Goal: Task Accomplishment & Management: Complete application form

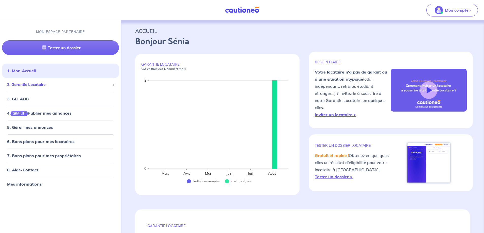
click at [46, 83] on span "2. Garantie Locataire" at bounding box center [58, 85] width 103 height 6
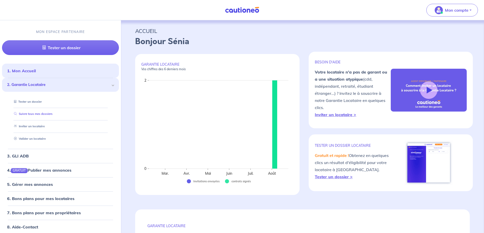
click at [44, 113] on link "Suivre tous mes dossiers" at bounding box center [32, 114] width 41 height 4
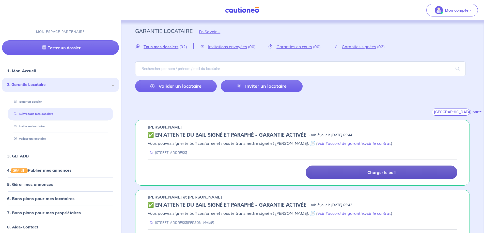
click at [404, 174] on link "Charger le bail" at bounding box center [381, 173] width 152 height 14
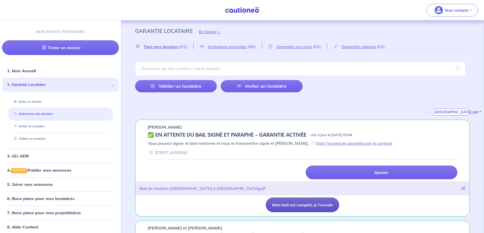
click at [299, 207] on button "Mon bail est complet, je l'envoie" at bounding box center [302, 205] width 73 height 15
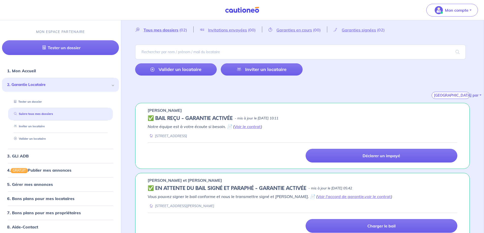
scroll to position [27, 0]
